Goal: Go to known website: Access a specific website the user already knows

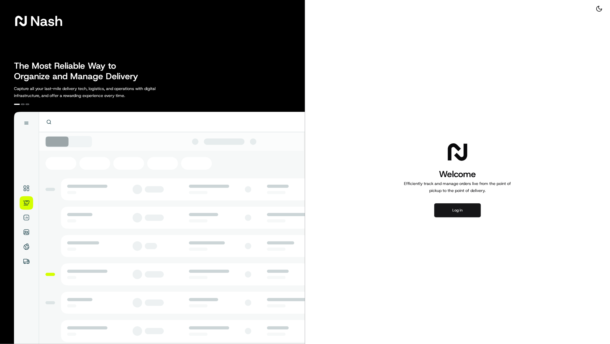
click at [461, 208] on button "Log in" at bounding box center [457, 211] width 47 height 14
